Goal: Task Accomplishment & Management: Use online tool/utility

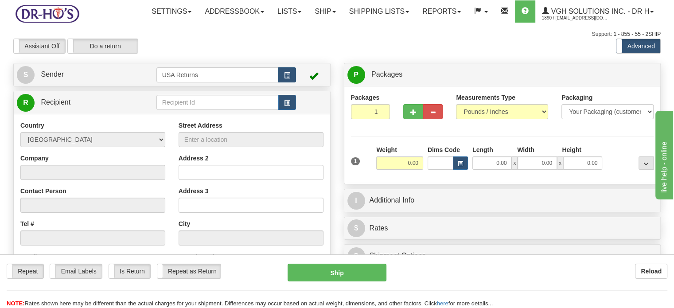
click at [296, 84] on tr "S Sender USA Returns" at bounding box center [172, 75] width 310 height 18
click at [292, 82] on button "button" at bounding box center [287, 74] width 18 height 15
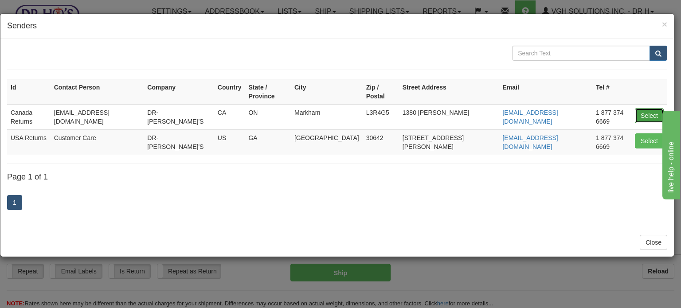
click at [642, 108] on button "Select" at bounding box center [649, 115] width 29 height 15
type input "Canada Returns"
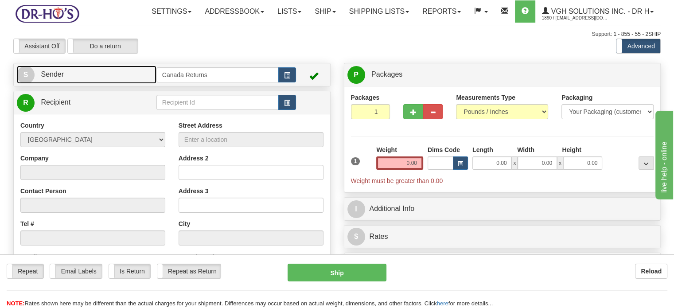
click at [126, 84] on link "S Sender" at bounding box center [87, 75] width 140 height 18
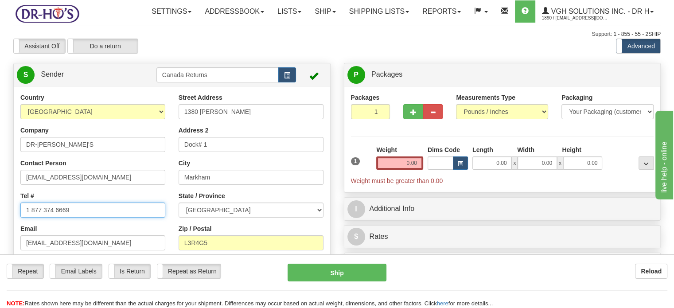
click at [76, 218] on input "1 877 374 6669" at bounding box center [92, 210] width 145 height 15
drag, startPoint x: 75, startPoint y: 231, endPoint x: 9, endPoint y: 227, distance: 66.1
click at [14, 227] on div "Country [GEOGRAPHIC_DATA] [GEOGRAPHIC_DATA] [GEOGRAPHIC_DATA] [GEOGRAPHIC_DATA]…" at bounding box center [172, 216] width 316 height 246
paste input "6044179293"
type input "6044179293"
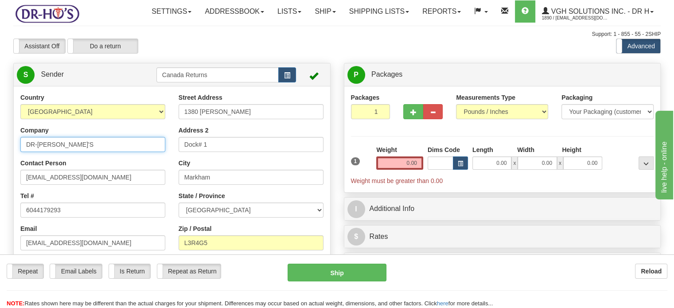
click at [67, 152] on input "DR-[PERSON_NAME]'S" at bounding box center [92, 144] width 145 height 15
type input "[PERSON_NAME]"
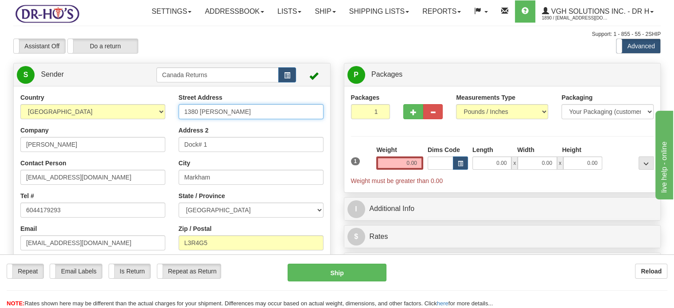
drag, startPoint x: 237, startPoint y: 133, endPoint x: 142, endPoint y: 127, distance: 95.1
click at [142, 127] on div "Country [GEOGRAPHIC_DATA] [GEOGRAPHIC_DATA] [GEOGRAPHIC_DATA] [GEOGRAPHIC_DATA]…" at bounding box center [172, 216] width 316 height 246
paste input "[STREET_ADDRESS]"
click at [184, 119] on input "[STREET_ADDRESS]" at bounding box center [251, 111] width 145 height 15
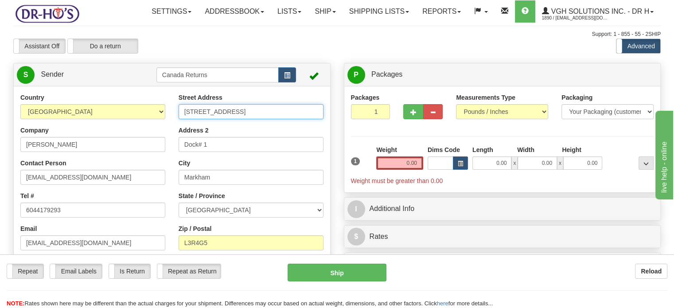
scroll to position [0, 46]
drag, startPoint x: 199, startPoint y: 132, endPoint x: 219, endPoint y: 131, distance: 20.8
click at [219, 119] on input "[STREET_ADDRESS]" at bounding box center [251, 111] width 145 height 15
click at [216, 119] on input "[STREET_ADDRESS]" at bounding box center [251, 111] width 145 height 15
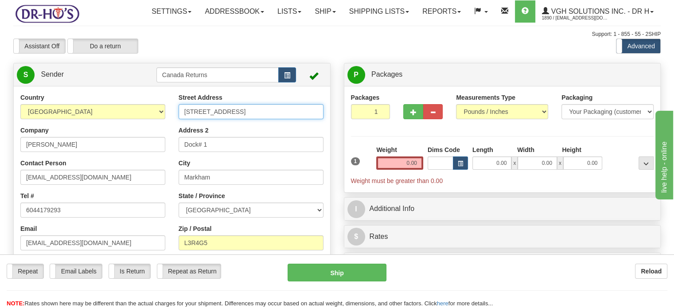
drag, startPoint x: 197, startPoint y: 131, endPoint x: 324, endPoint y: 133, distance: 127.2
click at [324, 133] on div "Street Address [STREET_ADDRESS] Address 2 Dock# 1 City [GEOGRAPHIC_DATA] State …" at bounding box center [251, 196] width 158 height 206
type input "[STREET_ADDRESS]"
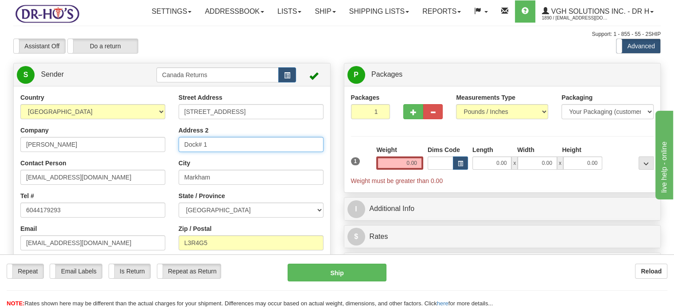
drag, startPoint x: 216, startPoint y: 167, endPoint x: 148, endPoint y: 159, distance: 68.7
click at [148, 159] on div "Country [GEOGRAPHIC_DATA] [GEOGRAPHIC_DATA] [GEOGRAPHIC_DATA] [GEOGRAPHIC_DATA]…" at bounding box center [172, 216] width 316 height 246
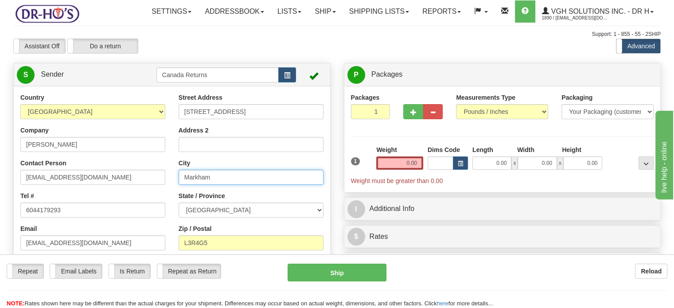
drag, startPoint x: 213, startPoint y: 202, endPoint x: 160, endPoint y: 195, distance: 52.8
click at [160, 195] on div "Country [GEOGRAPHIC_DATA] [GEOGRAPHIC_DATA] [GEOGRAPHIC_DATA] [GEOGRAPHIC_DATA]…" at bounding box center [172, 216] width 316 height 246
paste input "Vancouver [GEOGRAPHIC_DATA] [GEOGRAPHIC_DATA]"
drag, startPoint x: 215, startPoint y: 199, endPoint x: 326, endPoint y: 198, distance: 110.8
click at [326, 198] on div "Street Address [STREET_ADDRESS] Address 2 [GEOGRAPHIC_DATA] [GEOGRAPHIC_DATA], …" at bounding box center [251, 196] width 158 height 206
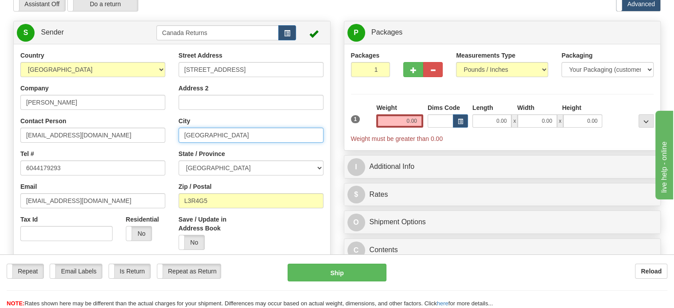
scroll to position [44, 0]
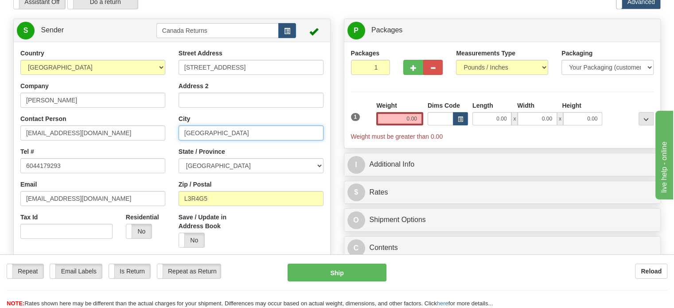
type input "[GEOGRAPHIC_DATA]"
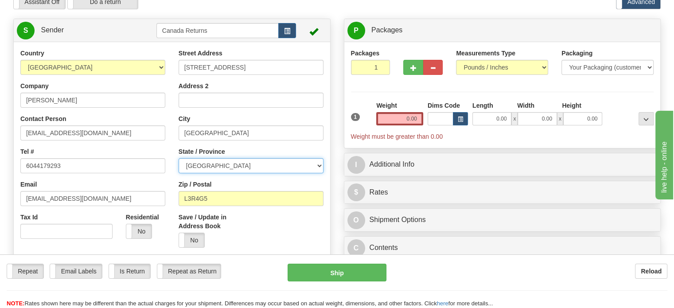
click at [321, 173] on select "[GEOGRAPHIC_DATA] [GEOGRAPHIC_DATA] [GEOGRAPHIC_DATA] [GEOGRAPHIC_DATA] [GEOGRA…" at bounding box center [251, 165] width 145 height 15
select select "BC"
click at [179, 173] on select "[GEOGRAPHIC_DATA] [GEOGRAPHIC_DATA] [GEOGRAPHIC_DATA] [GEOGRAPHIC_DATA] [GEOGRA…" at bounding box center [251, 165] width 145 height 15
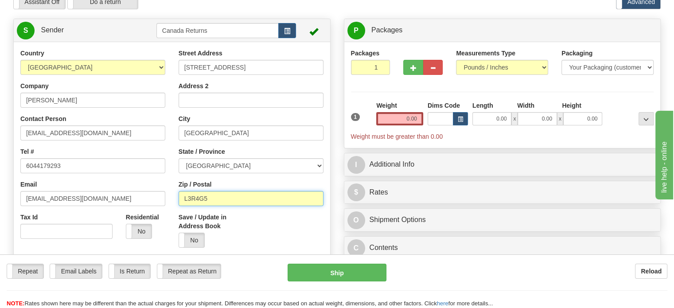
drag, startPoint x: 216, startPoint y: 217, endPoint x: 154, endPoint y: 213, distance: 62.1
click at [157, 212] on div "Country [GEOGRAPHIC_DATA] [GEOGRAPHIC_DATA] [GEOGRAPHIC_DATA] [GEOGRAPHIC_DATA]…" at bounding box center [172, 172] width 316 height 246
paste input "[GEOGRAPHIC_DATA], V5Z2S8 [GEOGRAPHIC_DATA]"
drag, startPoint x: 232, startPoint y: 216, endPoint x: 160, endPoint y: 211, distance: 72.0
click at [160, 211] on div "Country [GEOGRAPHIC_DATA] [GEOGRAPHIC_DATA] [GEOGRAPHIC_DATA] [GEOGRAPHIC_DATA]…" at bounding box center [172, 172] width 316 height 246
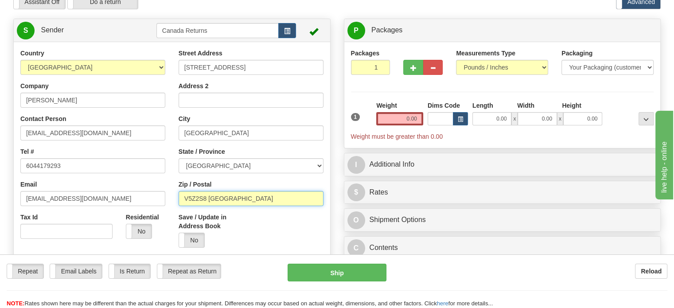
click at [260, 206] on input "V5Z2S8 [GEOGRAPHIC_DATA]" at bounding box center [251, 198] width 145 height 15
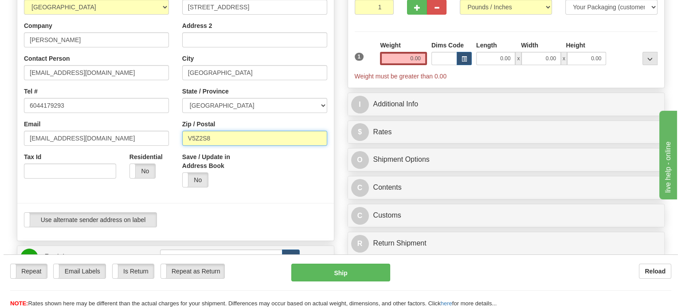
scroll to position [177, 0]
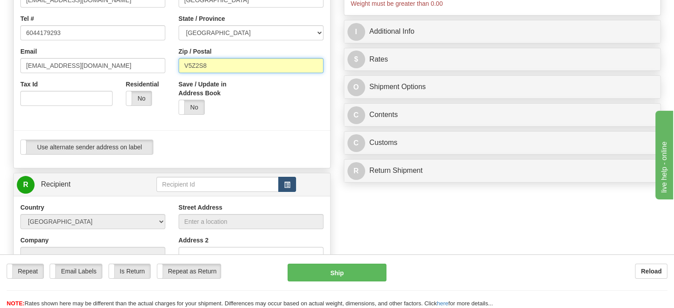
type input "V5Z2S8"
click at [285, 188] on span "button" at bounding box center [287, 185] width 6 height 6
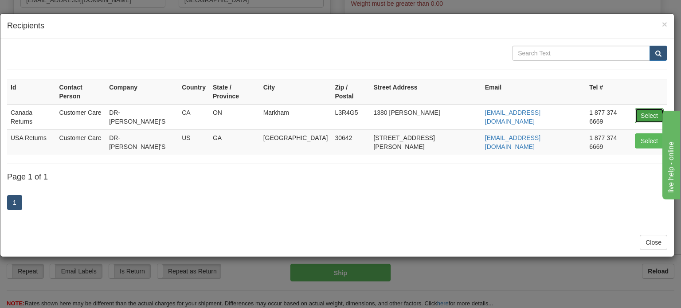
click at [640, 108] on button "Select" at bounding box center [649, 115] width 29 height 15
type input "Canada Returns"
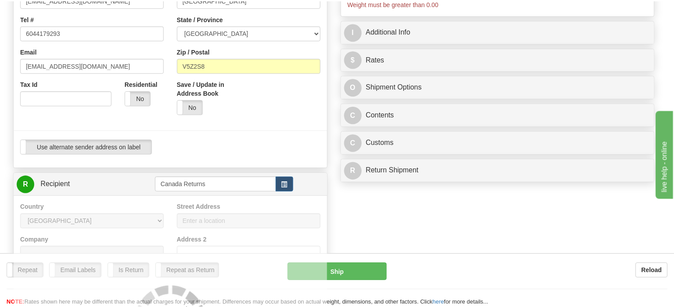
scroll to position [177, 0]
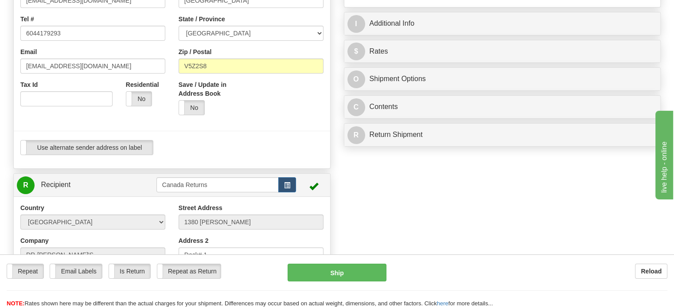
type input "1.00"
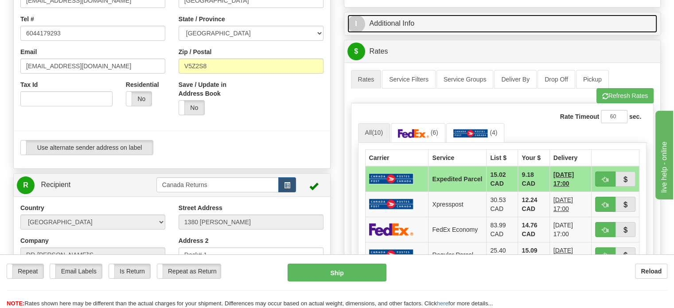
click at [406, 33] on link "I Additional Info" at bounding box center [502, 24] width 310 height 18
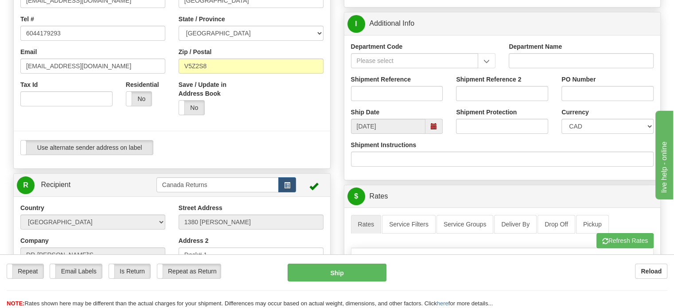
click at [383, 108] on div "Shipment Reference" at bounding box center [396, 91] width 105 height 33
click at [383, 101] on input "Shipment Reference" at bounding box center [397, 93] width 92 height 15
paste input "1178141"
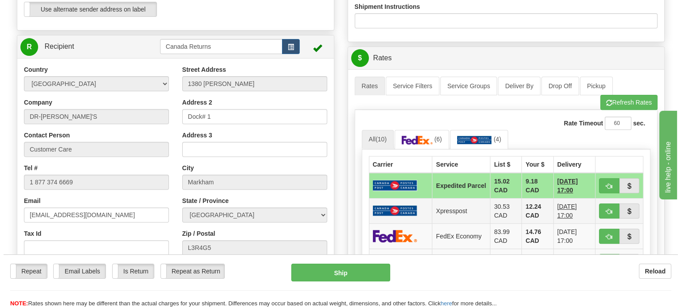
scroll to position [354, 0]
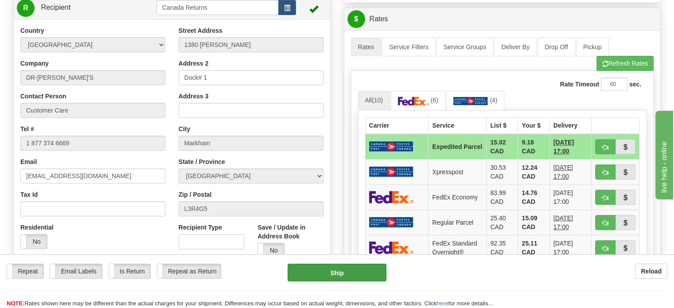
type input "1178141"
click at [334, 269] on button "Ship" at bounding box center [337, 273] width 99 height 18
type input "DOM.EP"
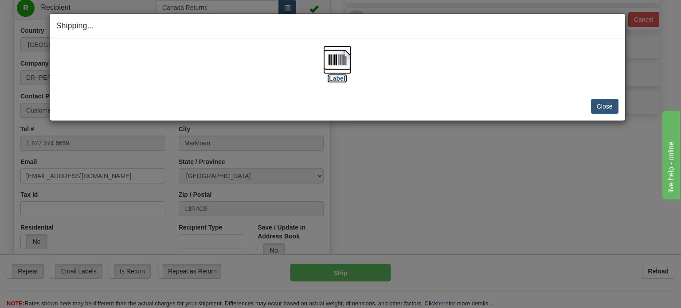
click at [336, 59] on img at bounding box center [337, 60] width 28 height 28
